Goal: Transaction & Acquisition: Purchase product/service

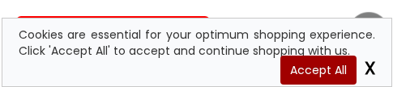
click at [303, 77] on span "Accept All" at bounding box center [318, 70] width 76 height 29
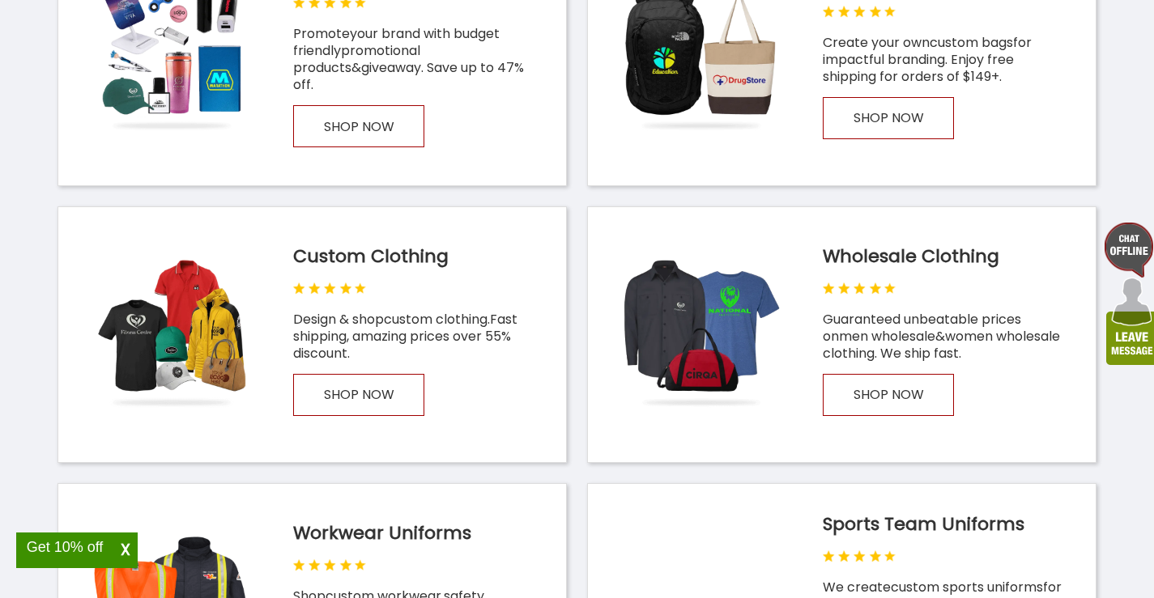
scroll to position [896, 0]
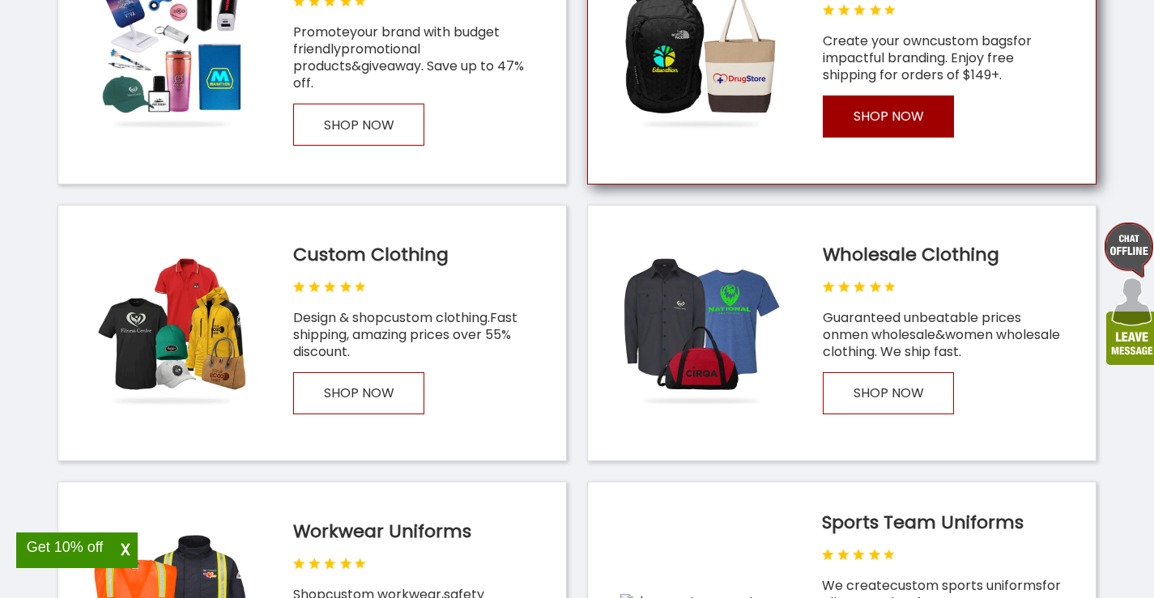
click at [392, 87] on p "SHOP NOW" at bounding box center [888, 117] width 131 height 42
